Goal: Task Accomplishment & Management: Complete application form

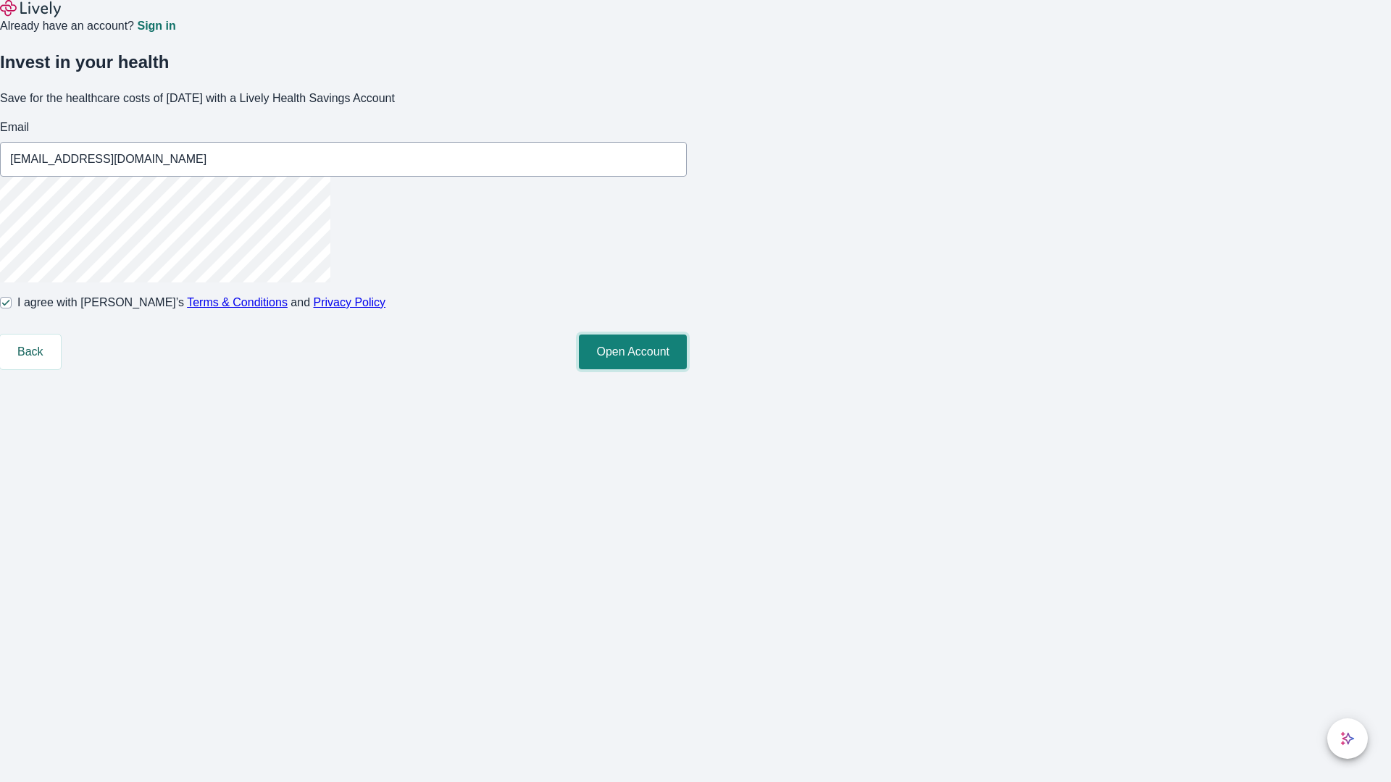
click at [687, 369] on button "Open Account" at bounding box center [633, 352] width 108 height 35
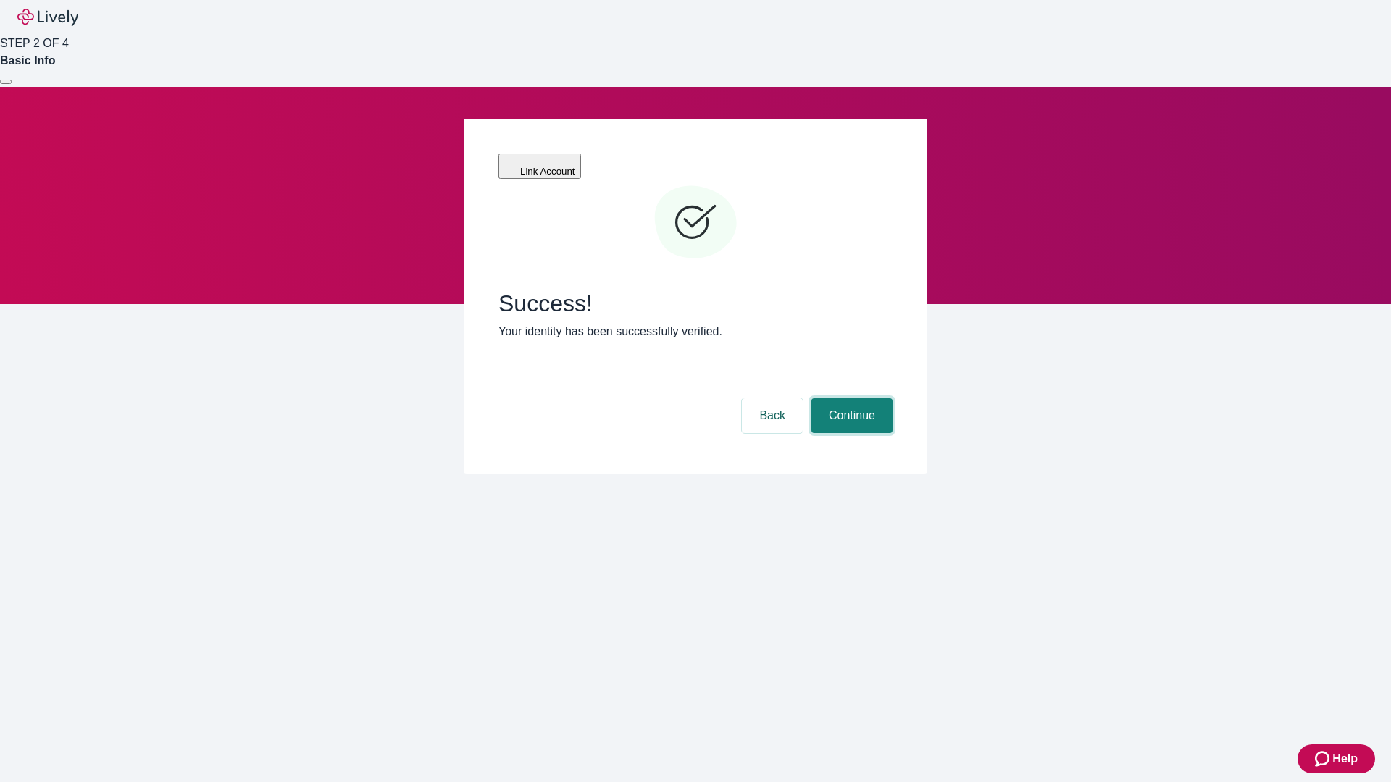
click at [850, 398] on button "Continue" at bounding box center [851, 415] width 81 height 35
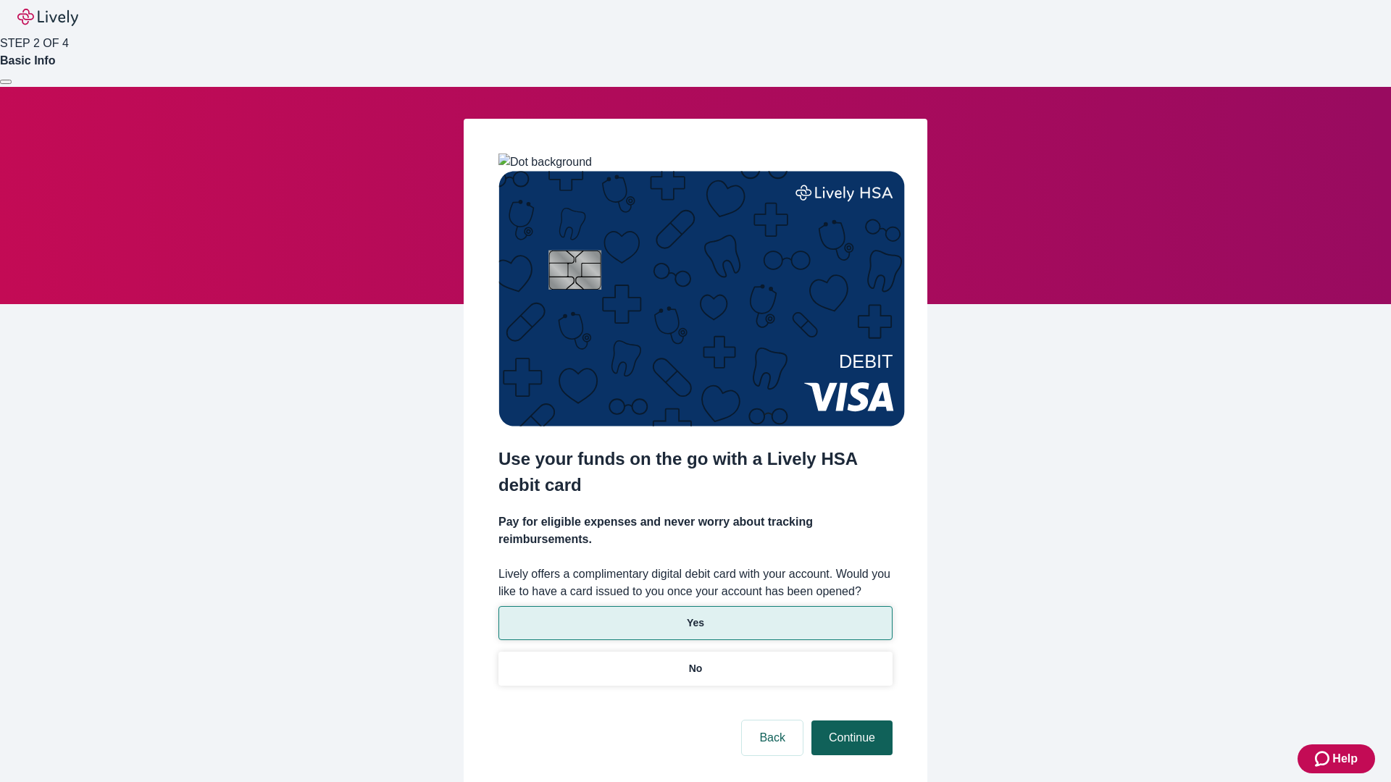
click at [695, 616] on p "Yes" at bounding box center [695, 623] width 17 height 15
click at [850, 721] on button "Continue" at bounding box center [851, 738] width 81 height 35
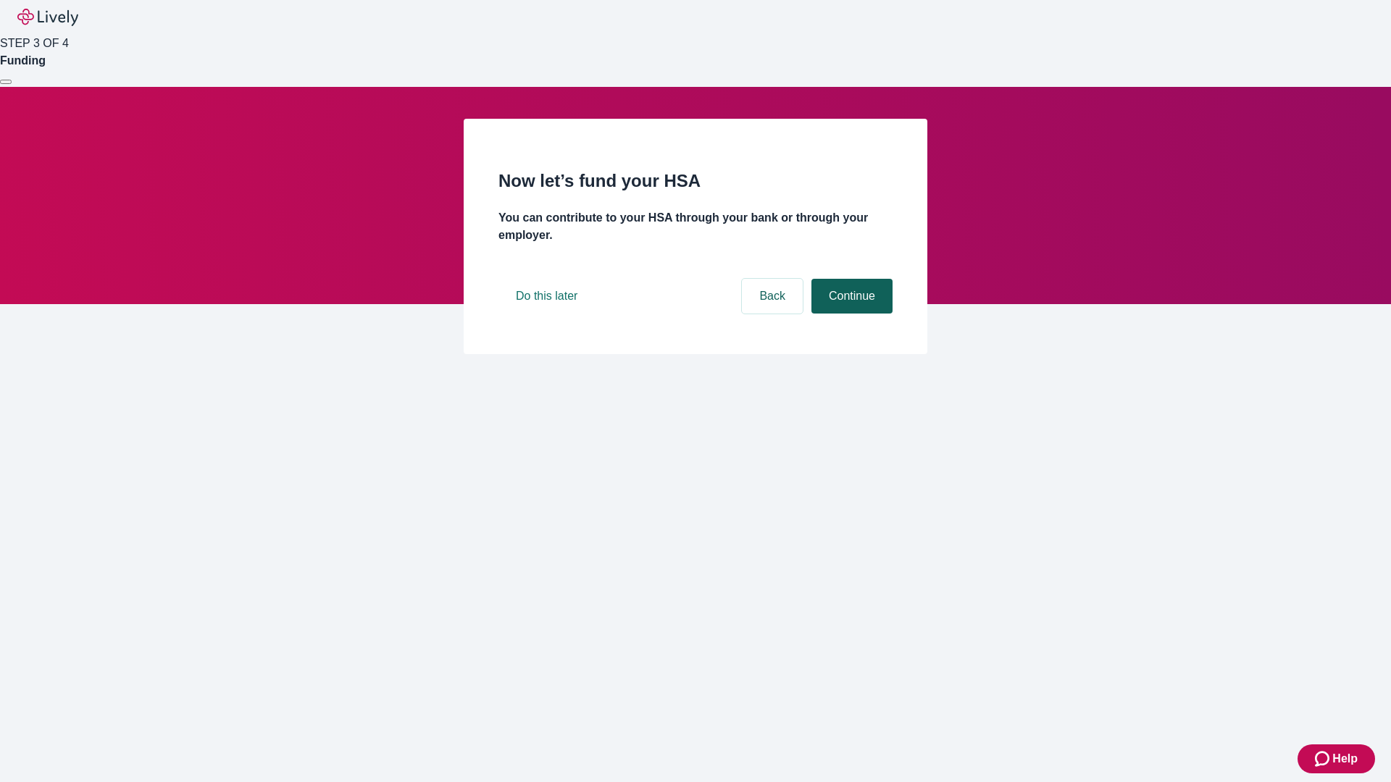
click at [850, 314] on button "Continue" at bounding box center [851, 296] width 81 height 35
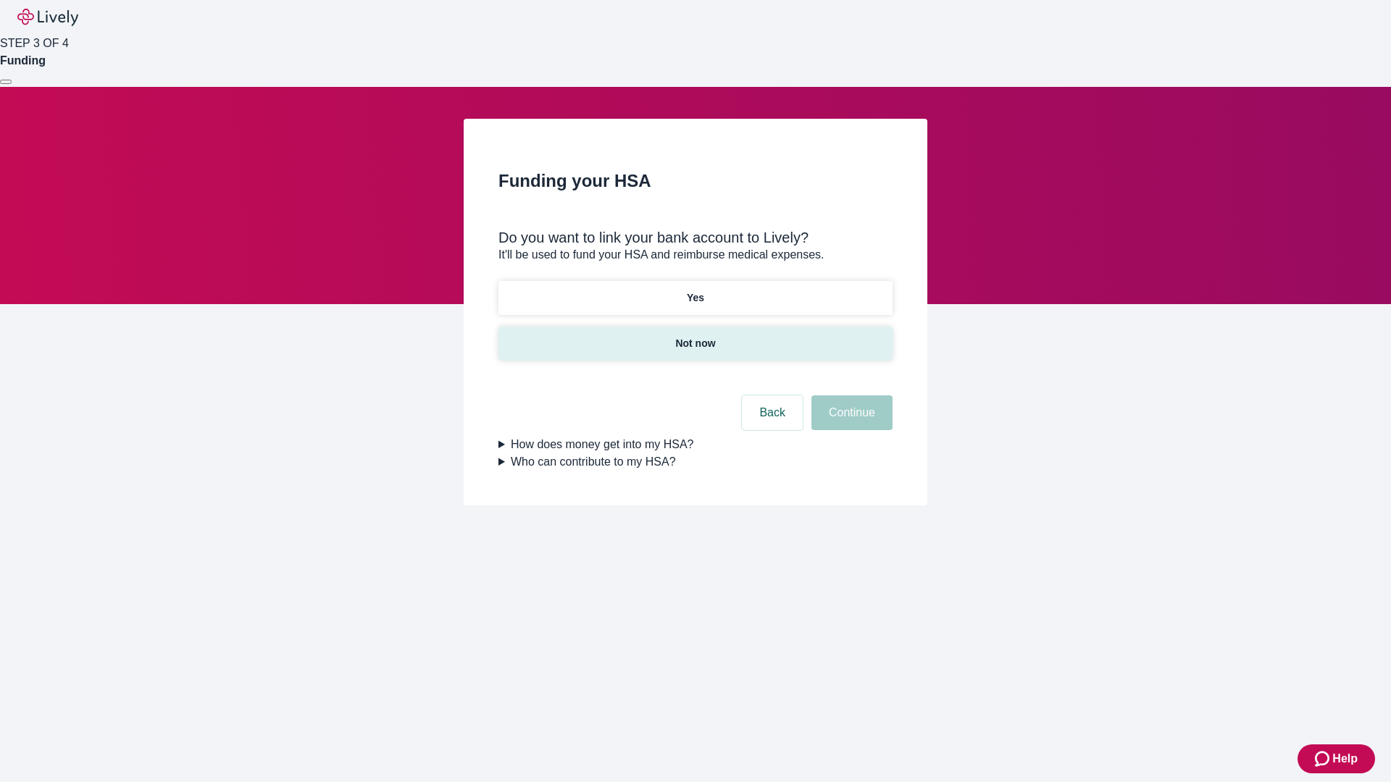
click at [695, 336] on p "Not now" at bounding box center [695, 343] width 40 height 15
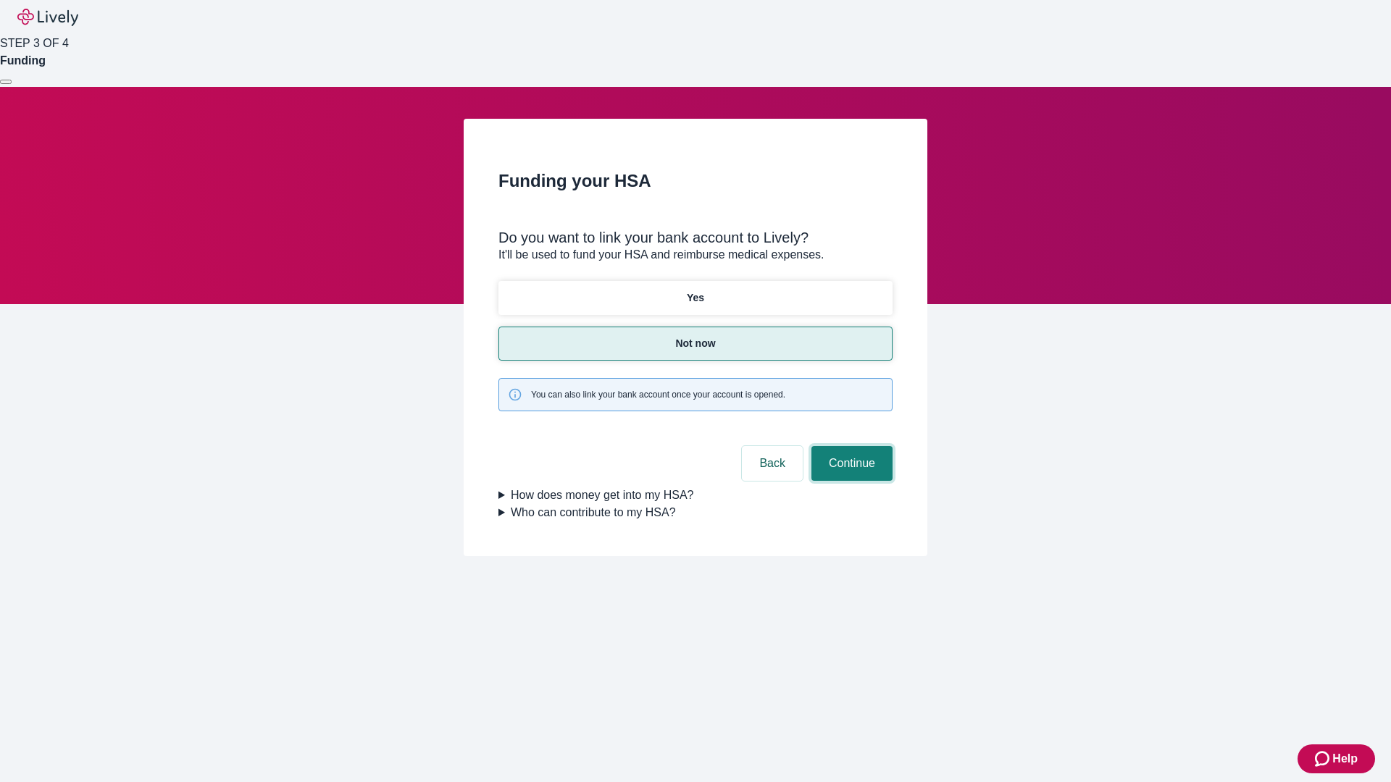
click at [850, 446] on button "Continue" at bounding box center [851, 463] width 81 height 35
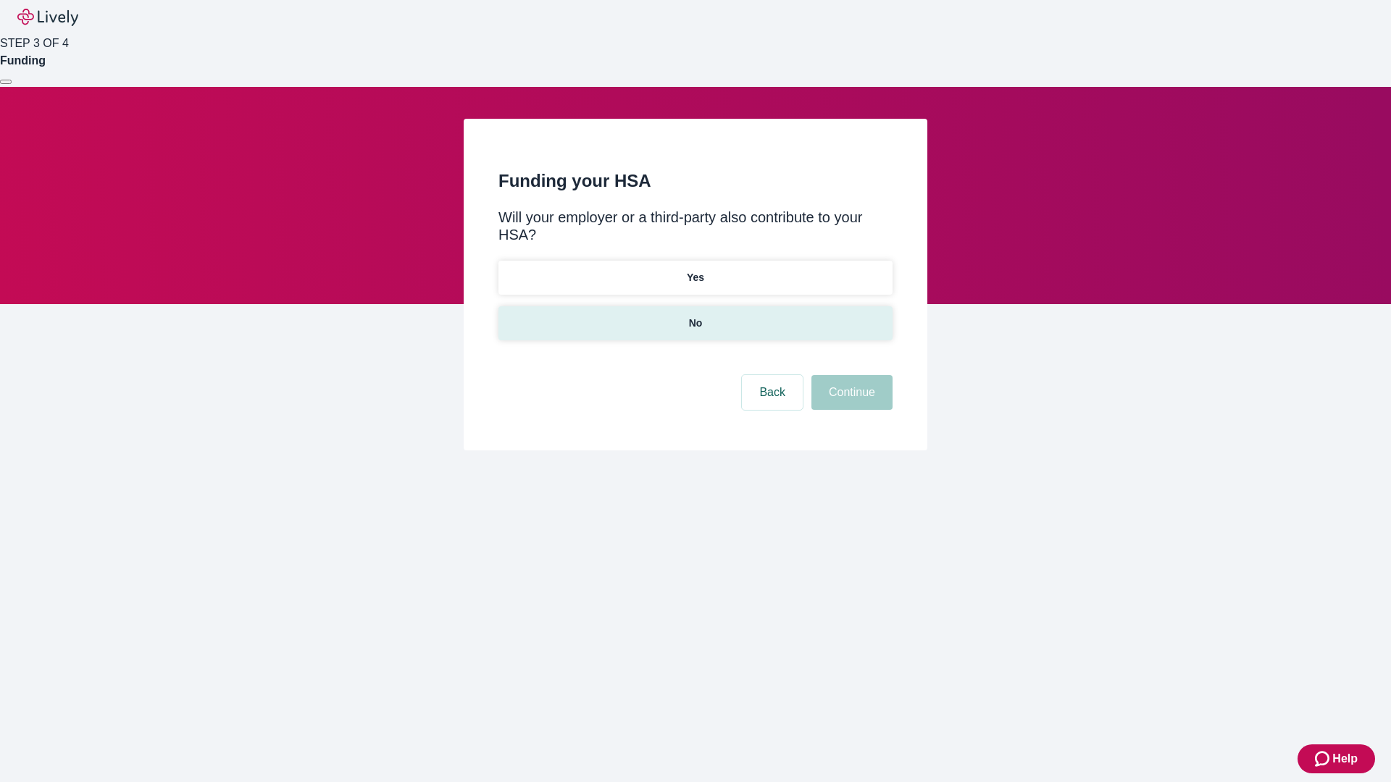
click at [695, 316] on p "No" at bounding box center [696, 323] width 14 height 15
click at [850, 375] on button "Continue" at bounding box center [851, 392] width 81 height 35
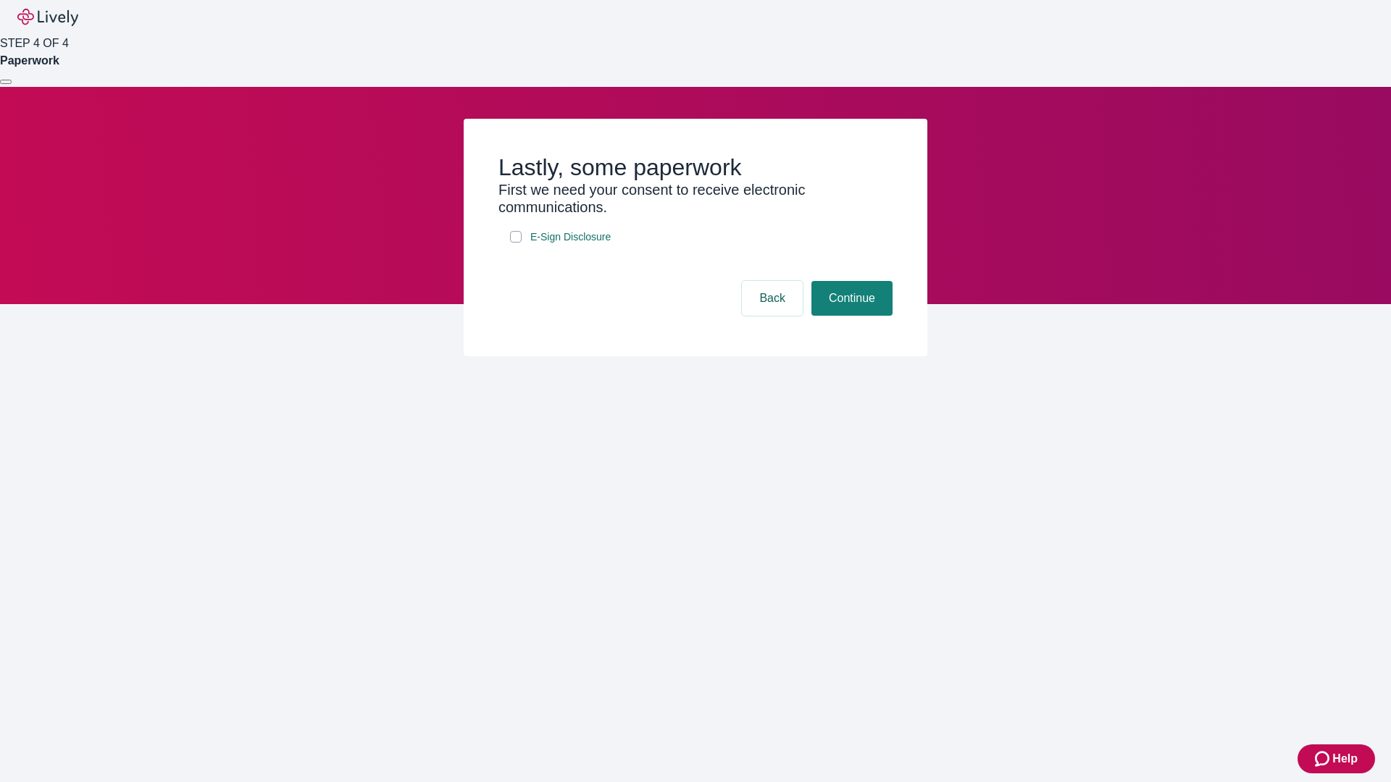
click at [516, 243] on input "E-Sign Disclosure" at bounding box center [516, 237] width 12 height 12
checkbox input "true"
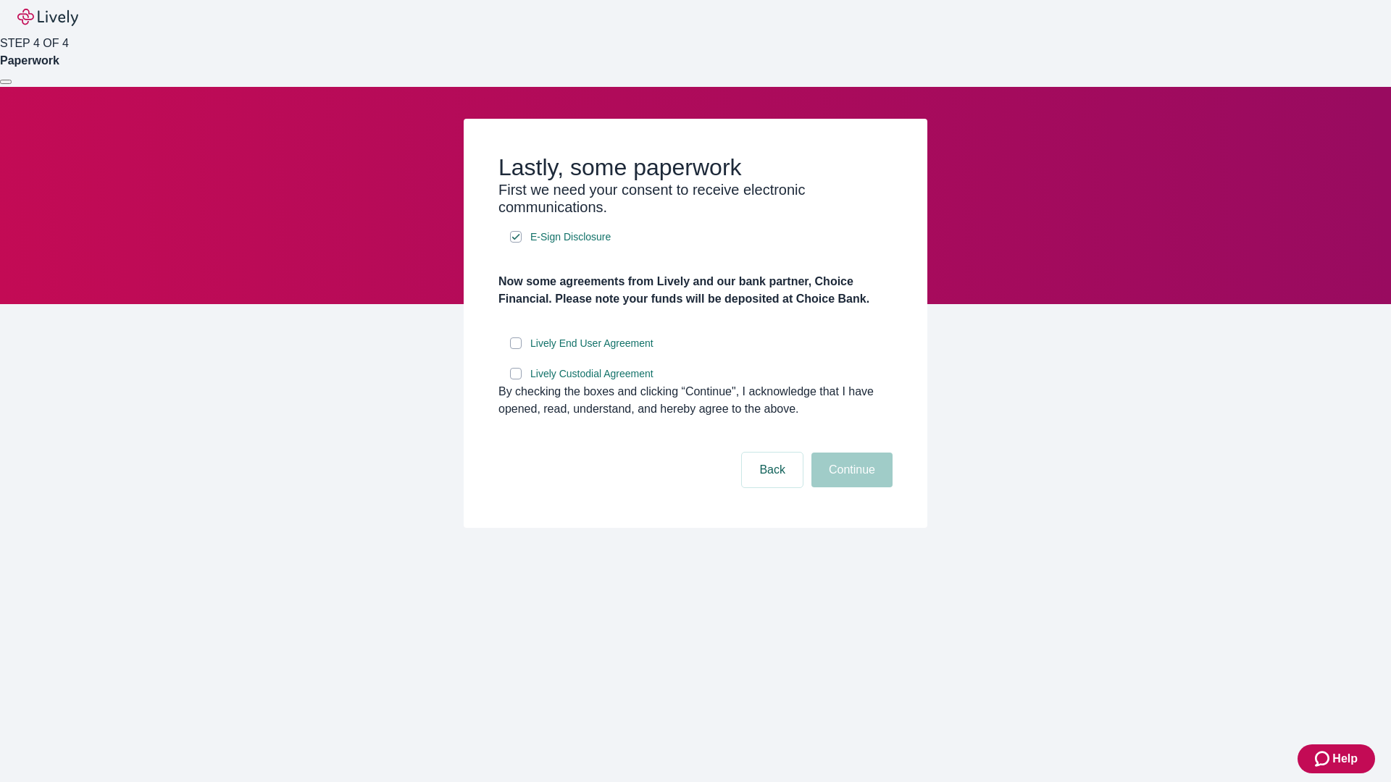
click at [516, 349] on input "Lively End User Agreement" at bounding box center [516, 344] width 12 height 12
checkbox input "true"
click at [516, 380] on input "Lively Custodial Agreement" at bounding box center [516, 374] width 12 height 12
checkbox input "true"
click at [850, 487] on button "Continue" at bounding box center [851, 470] width 81 height 35
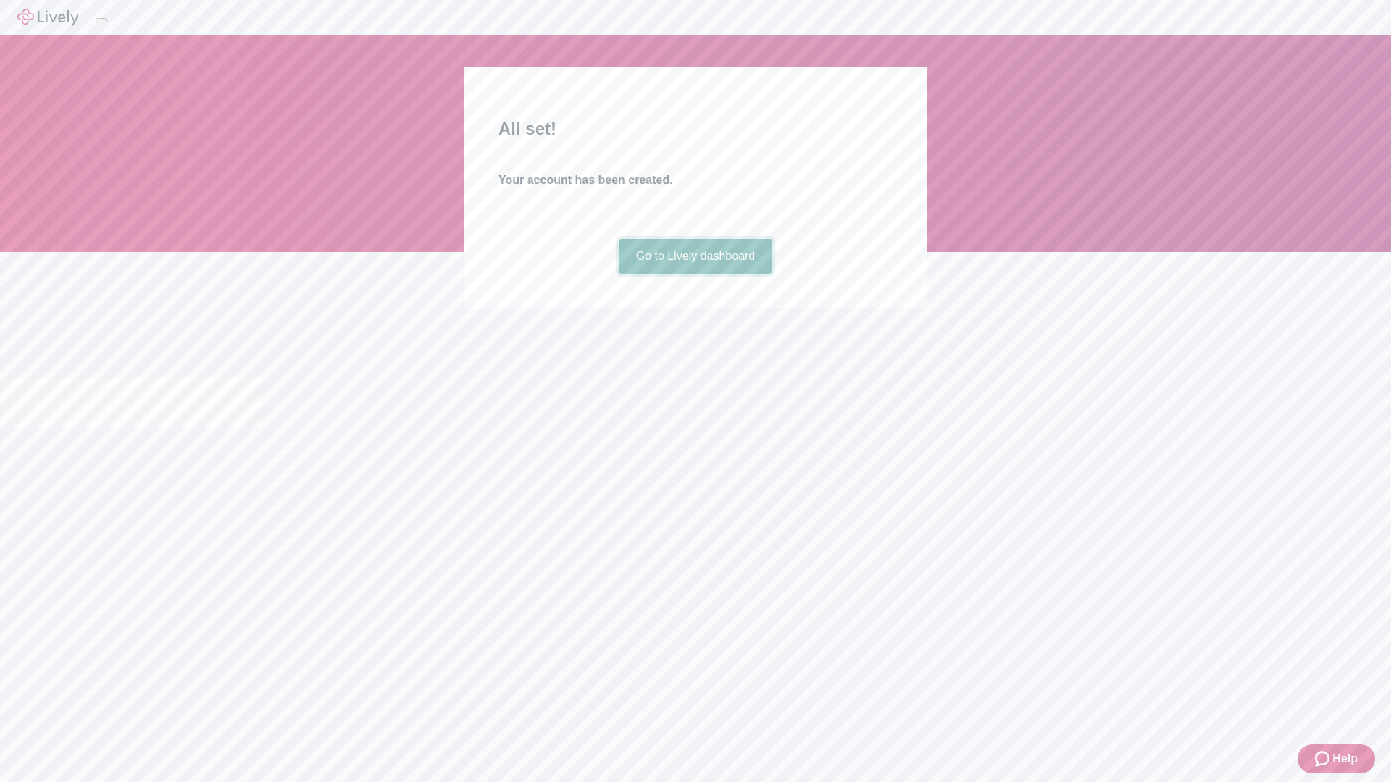
click at [695, 274] on link "Go to Lively dashboard" at bounding box center [696, 256] width 154 height 35
